Goal: Transaction & Acquisition: Purchase product/service

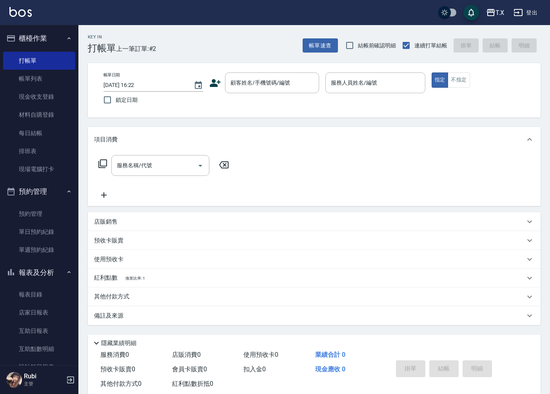
scroll to position [18, 0]
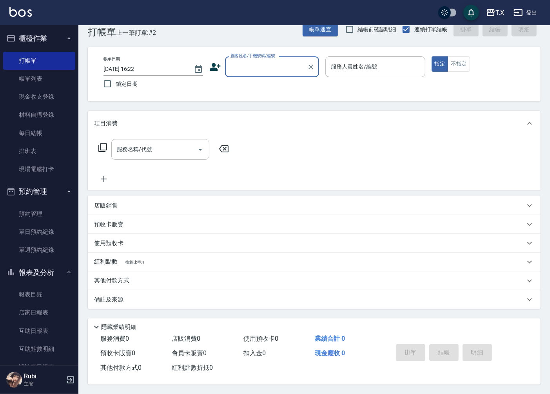
click at [251, 60] on div "顧客姓名/手機號碼/編號 顧客姓名/手機號碼/編號" at bounding box center [272, 66] width 94 height 21
click at [295, 63] on input "顧客姓名/手機號碼/編號" at bounding box center [265, 67] width 75 height 14
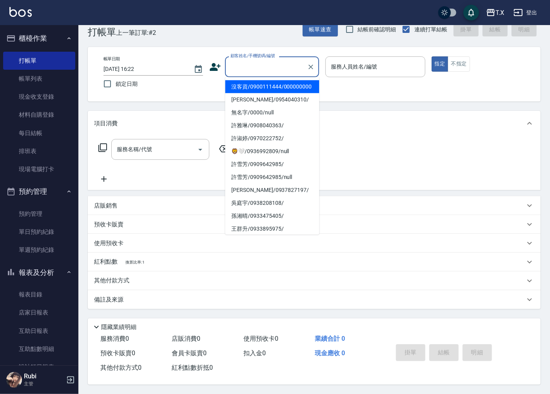
click at [273, 85] on li "沒客資/0900111444/000000000" at bounding box center [272, 86] width 94 height 13
type input "沒客資/0900111444/000000000"
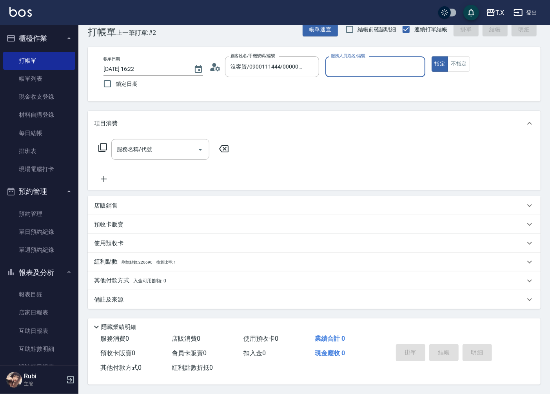
click at [367, 67] on input "服務人員姓名/編號" at bounding box center [375, 67] width 92 height 14
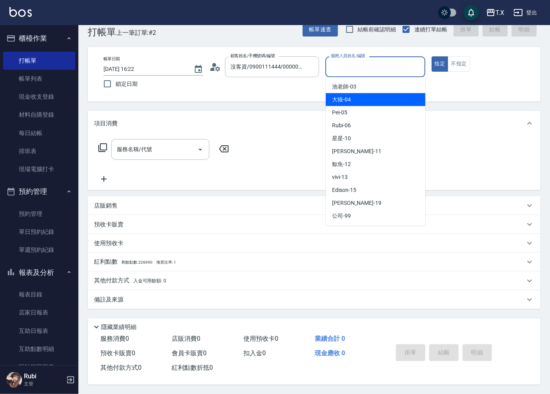
click at [365, 99] on div "大狼 -04" at bounding box center [374, 99] width 99 height 13
type input "大狼-04"
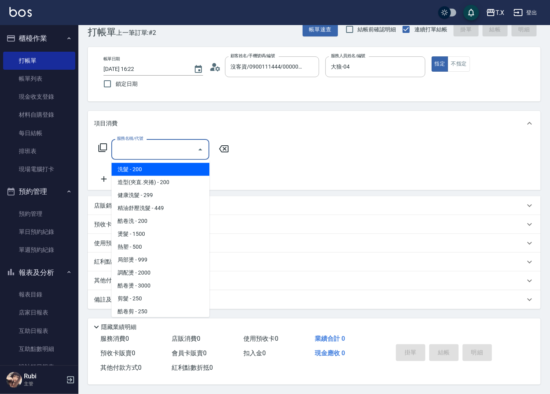
click at [148, 151] on input "服務名稱/代號" at bounding box center [154, 150] width 79 height 14
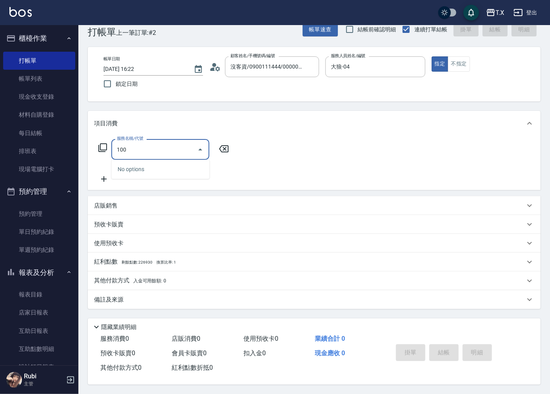
type input "1005"
type input "60"
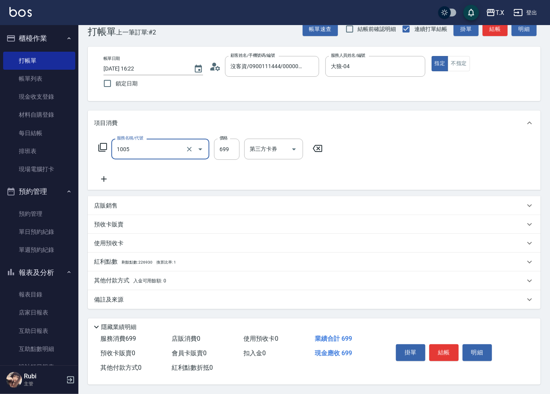
type input "毛囊淨化洗髮(1005)"
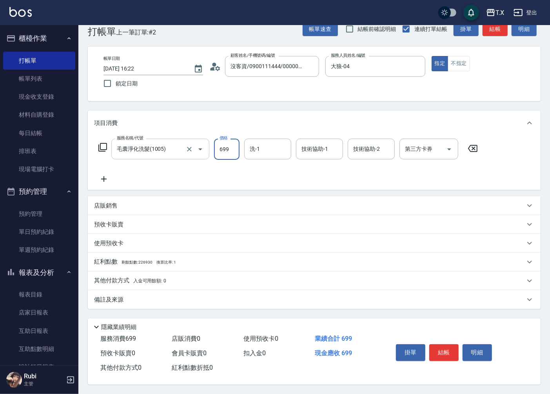
type input "7"
type input "0"
type input "70"
type input "700"
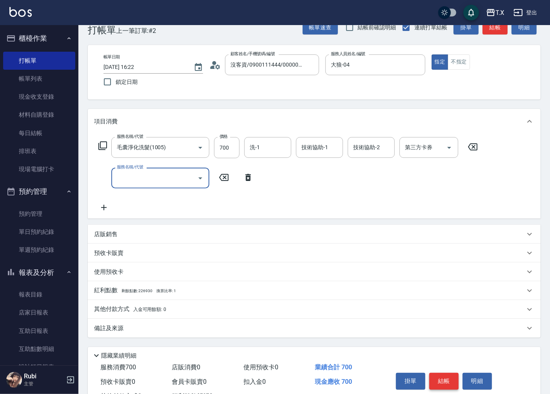
click at [448, 383] on button "結帳" at bounding box center [443, 381] width 29 height 16
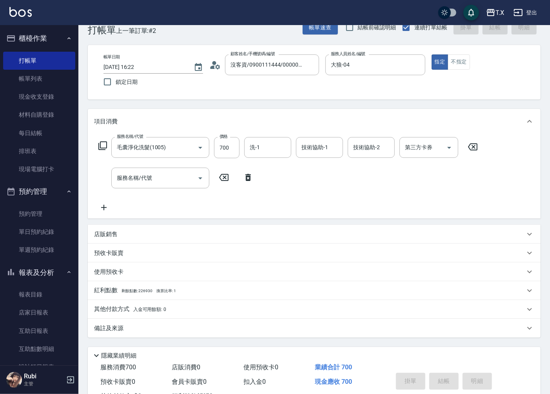
type input "2025/10/10 17:19"
type input "0"
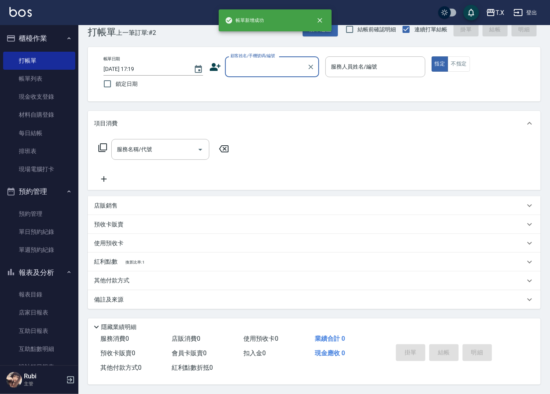
scroll to position [0, 0]
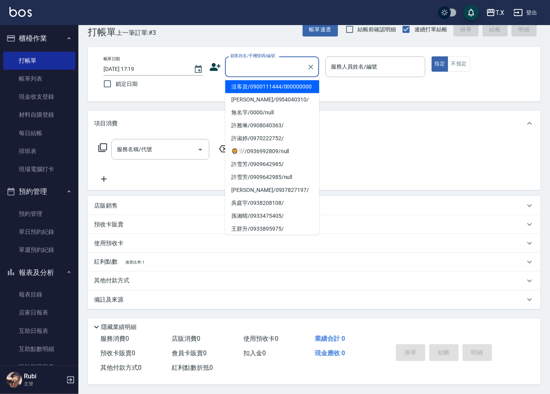
click at [290, 63] on input "顧客姓名/手機號碼/編號" at bounding box center [265, 67] width 75 height 14
click at [281, 93] on li "沒客資/0900111444/000000000" at bounding box center [272, 86] width 94 height 13
type input "沒客資/0900111444/000000000"
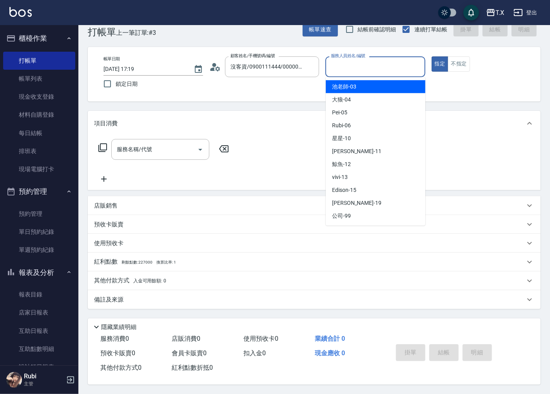
click at [340, 68] on input "服務人員姓名/編號" at bounding box center [375, 67] width 92 height 14
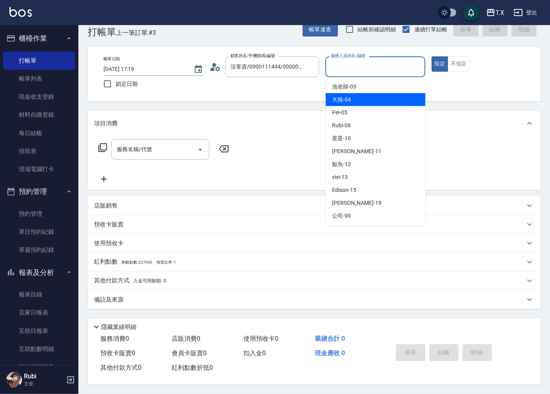
click at [353, 96] on div "大狼 -04" at bounding box center [374, 99] width 99 height 13
type input "大狼-04"
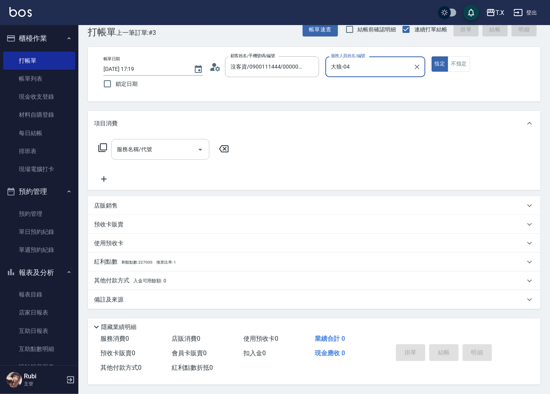
click at [144, 150] on input "服務名稱/代號" at bounding box center [154, 150] width 79 height 14
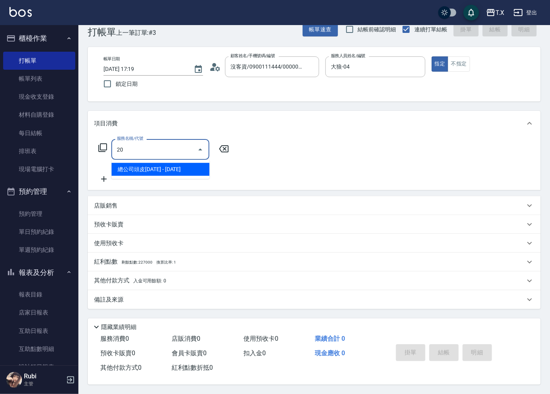
type input "201"
type input "20"
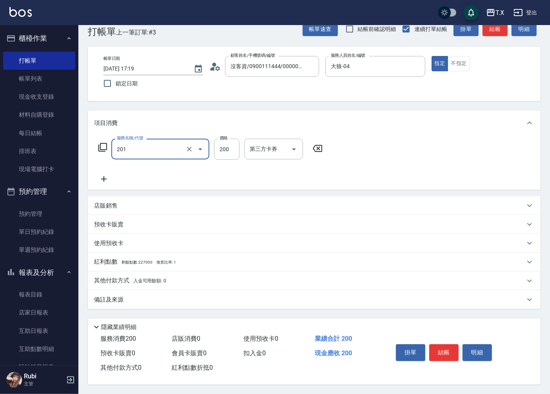
type input "洗髮(201)"
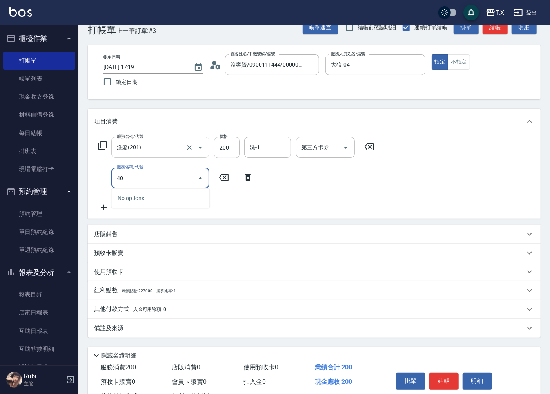
type input "401"
type input "40"
type input "剪髮(401)"
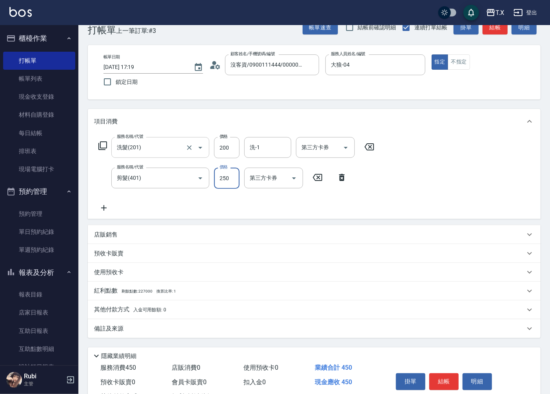
type input "3"
type input "20"
type input "30"
type input "50"
type input "300"
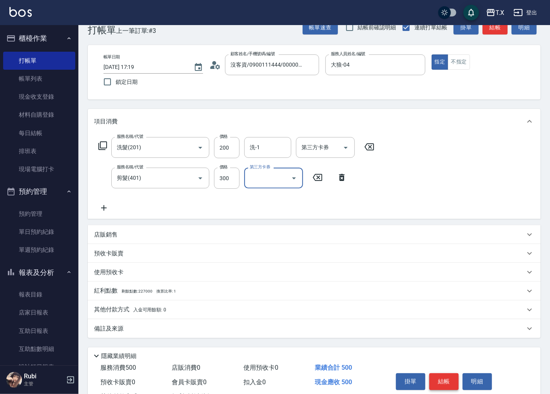
click at [442, 378] on button "結帳" at bounding box center [443, 381] width 29 height 16
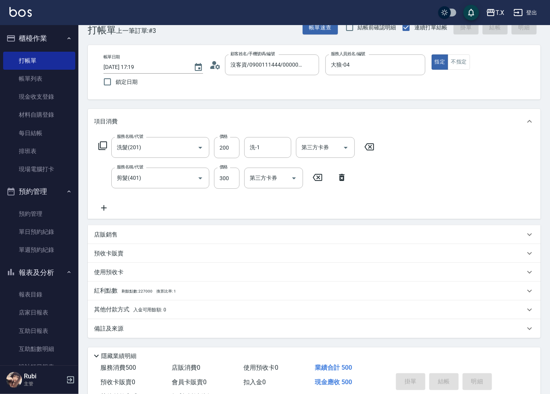
type input "0"
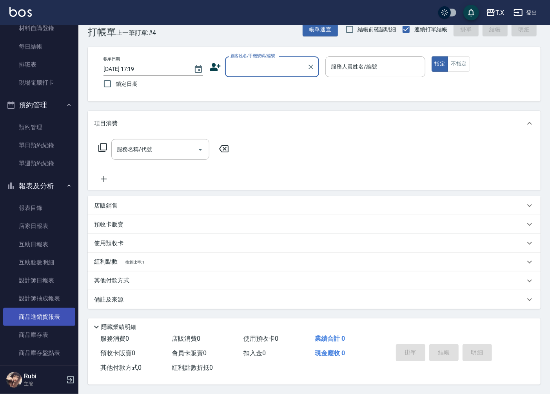
scroll to position [87, 0]
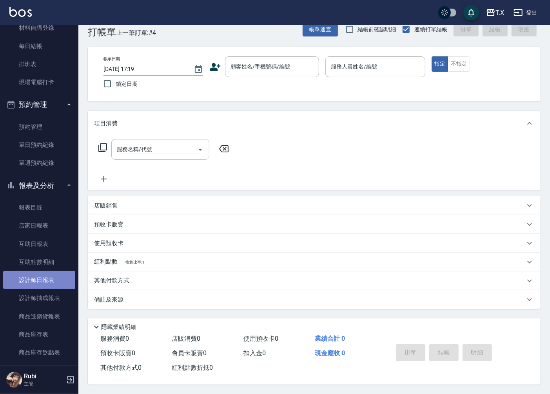
click at [49, 282] on link "設計師日報表" at bounding box center [39, 280] width 72 height 18
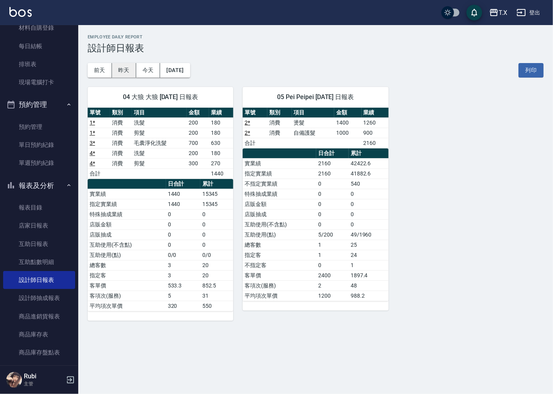
click at [136, 69] on button "昨天" at bounding box center [124, 70] width 24 height 14
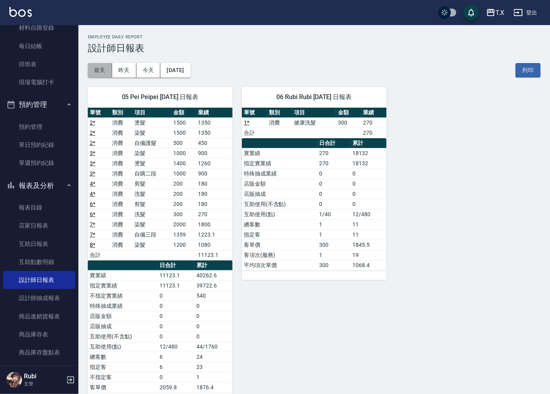
click at [101, 69] on button "前天" at bounding box center [100, 70] width 24 height 14
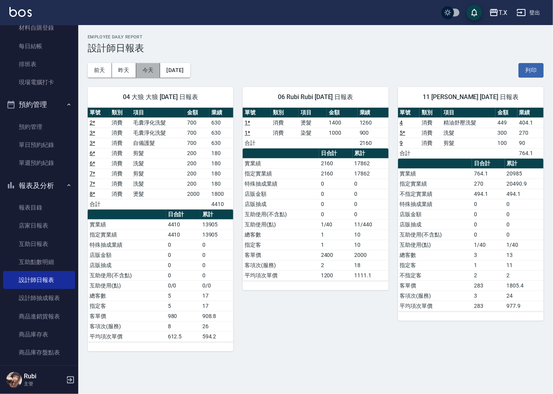
click at [157, 72] on button "今天" at bounding box center [148, 70] width 24 height 14
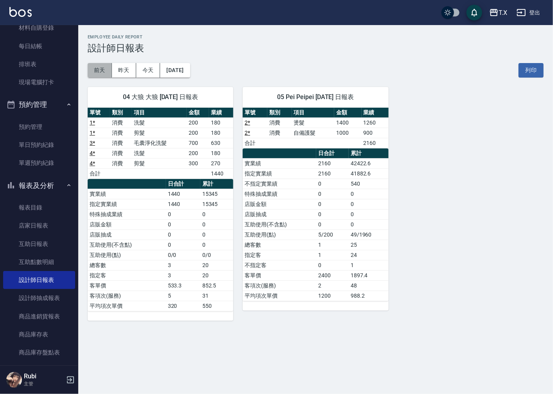
click at [103, 71] on button "前天" at bounding box center [100, 70] width 24 height 14
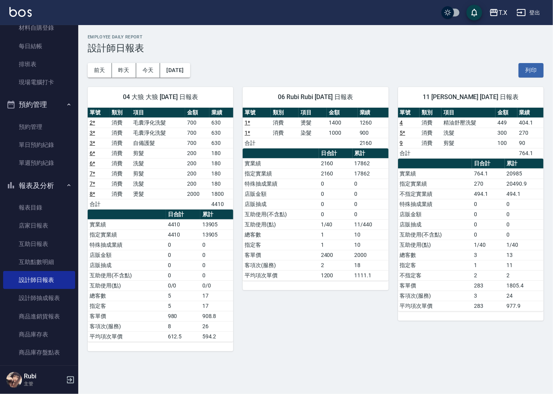
click at [402, 124] on link "4" at bounding box center [401, 122] width 3 height 6
click at [139, 68] on button "今天" at bounding box center [148, 70] width 24 height 14
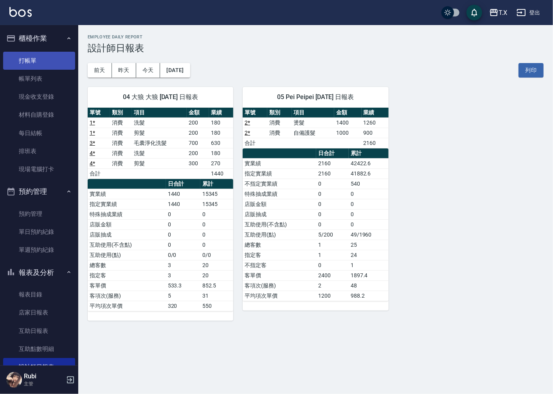
click at [46, 64] on link "打帳單" at bounding box center [39, 61] width 72 height 18
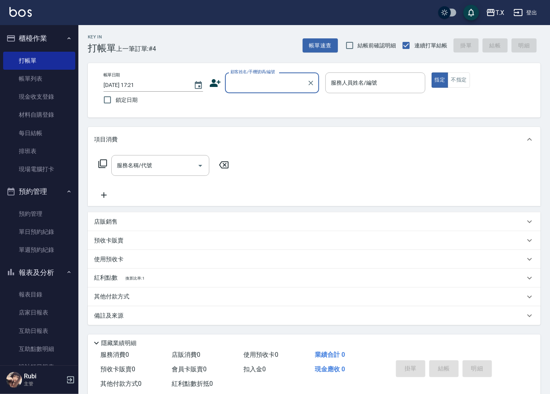
click at [233, 89] on input "顧客姓名/手機號碼/編號" at bounding box center [265, 83] width 75 height 14
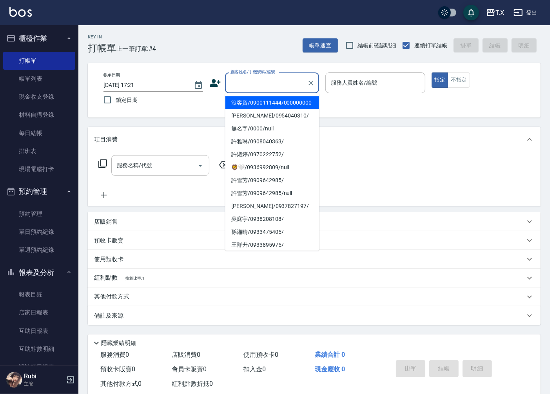
click at [251, 102] on li "沒客資/0900111444/000000000" at bounding box center [272, 102] width 94 height 13
type input "沒客資/0900111444/000000000"
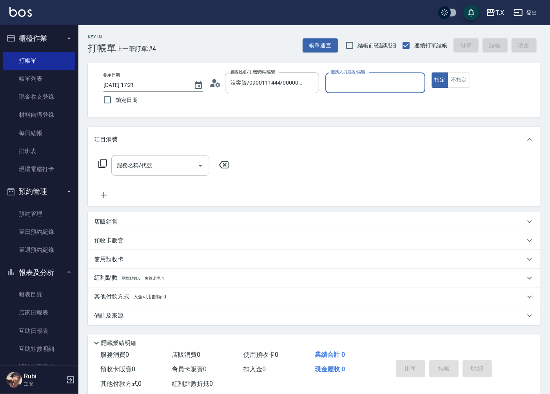
click at [357, 88] on input "服務人員姓名/編號" at bounding box center [375, 83] width 92 height 14
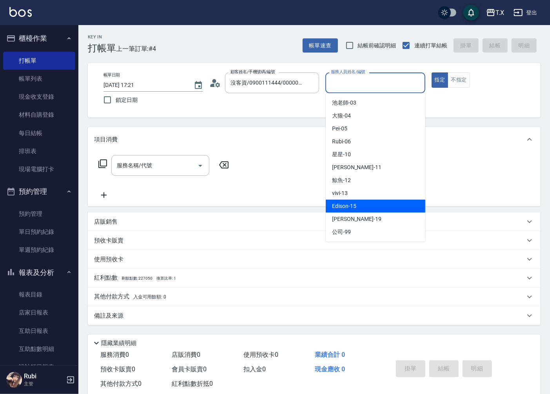
click at [361, 206] on div "Edison -15" at bounding box center [374, 206] width 99 height 13
type input "Edison-15"
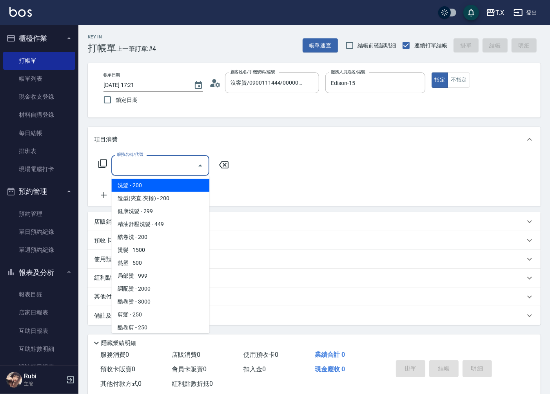
click at [170, 163] on input "服務名稱/代號" at bounding box center [154, 166] width 79 height 14
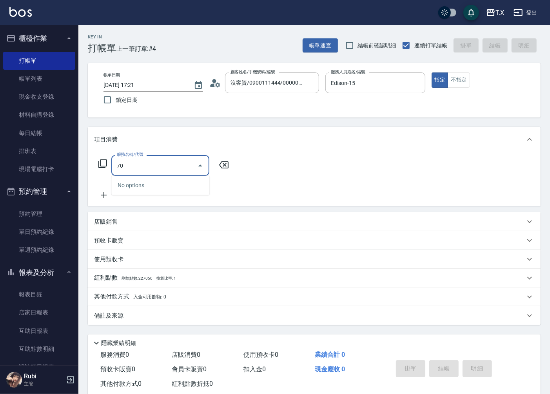
type input "704"
type input "500"
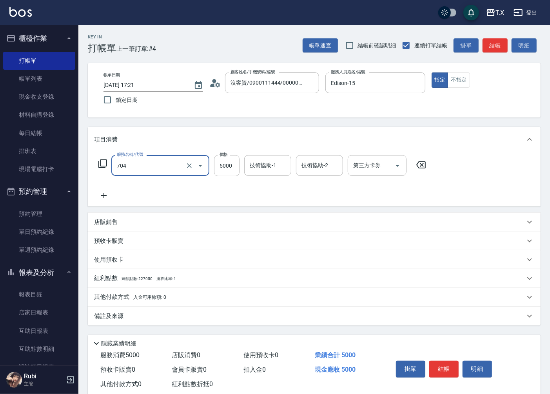
type input "新羽毛鉑金接髮調整(704)"
type input "0"
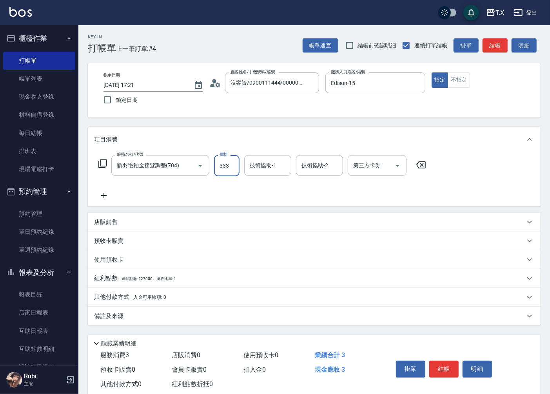
type input "3333"
type input "330"
type input "333"
type input "30"
type input "33"
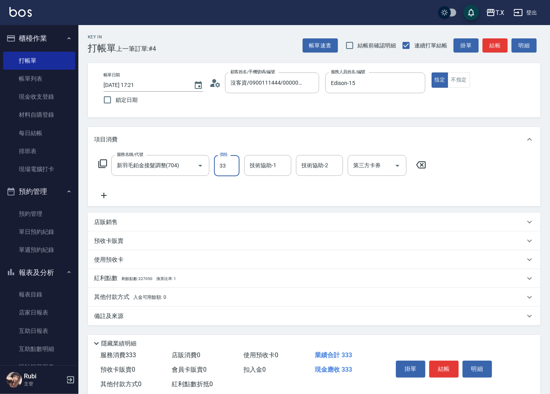
type input "0"
type input "38"
type input "30"
type input "3880"
type input "380"
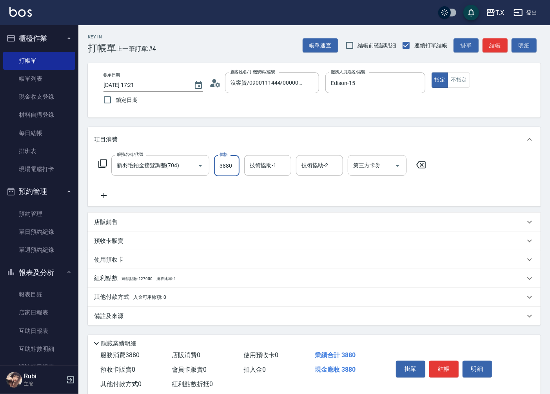
type input "3880"
type input "vivi-13"
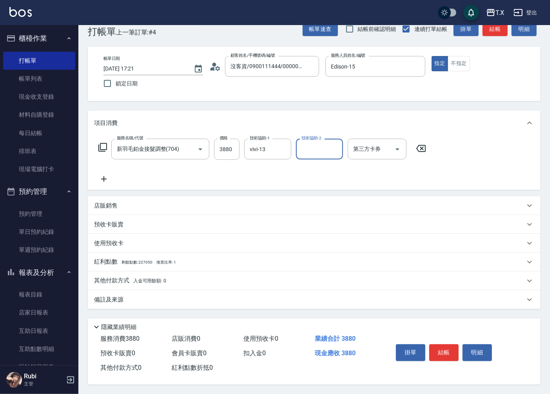
click at [114, 277] on p "其他付款方式 入金可用餘額: 0" at bounding box center [130, 281] width 72 height 9
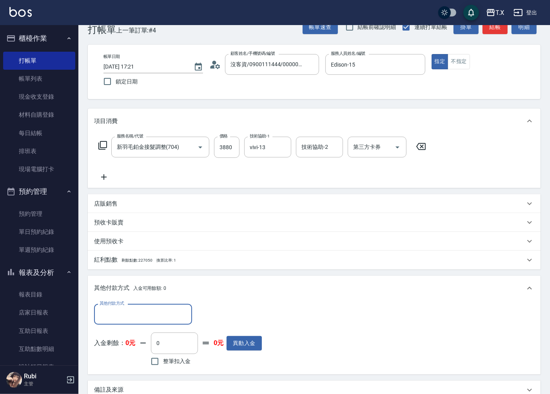
scroll to position [0, 0]
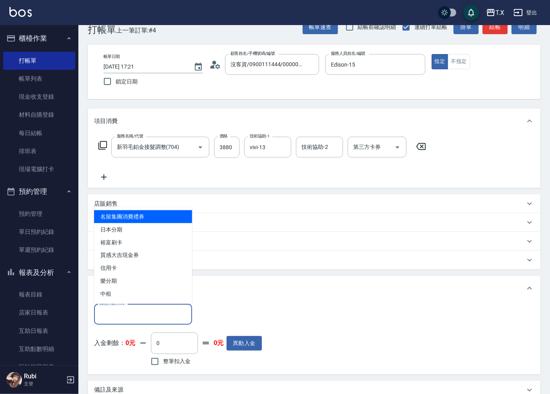
click at [167, 316] on input "其他付款方式" at bounding box center [143, 314] width 91 height 14
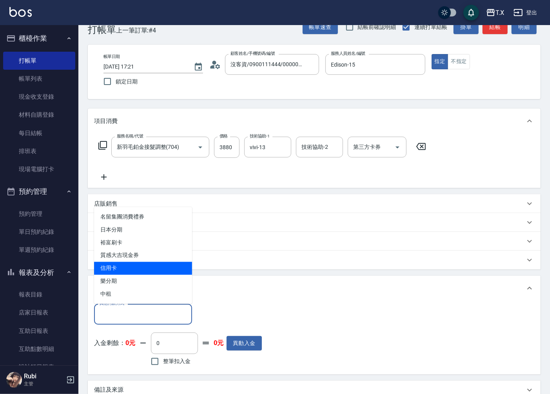
click at [135, 271] on span "信用卡" at bounding box center [143, 268] width 98 height 13
type input "信用卡"
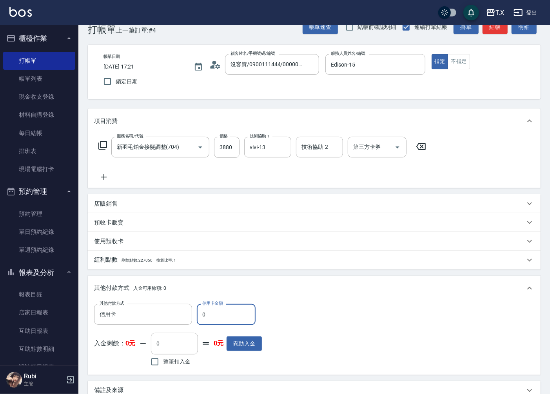
drag, startPoint x: 216, startPoint y: 309, endPoint x: 200, endPoint y: 311, distance: 16.7
click at [200, 311] on input "0" at bounding box center [226, 314] width 59 height 21
type input "38"
type input "340"
type input "388"
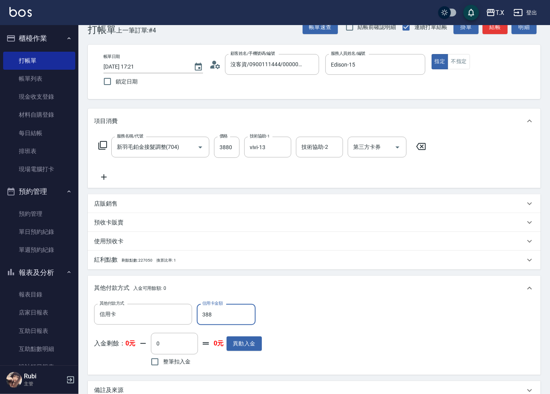
type input "0"
type input "3880"
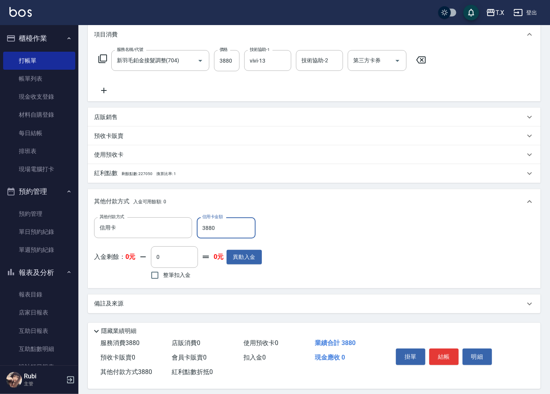
scroll to position [106, 0]
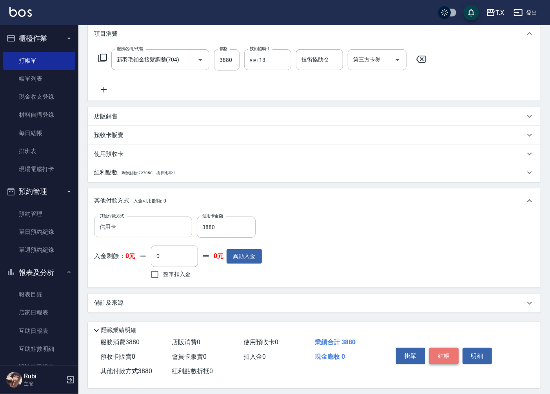
click at [441, 351] on button "結帳" at bounding box center [443, 356] width 29 height 16
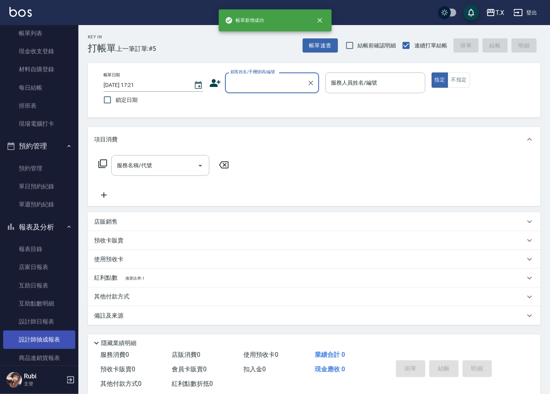
scroll to position [87, 0]
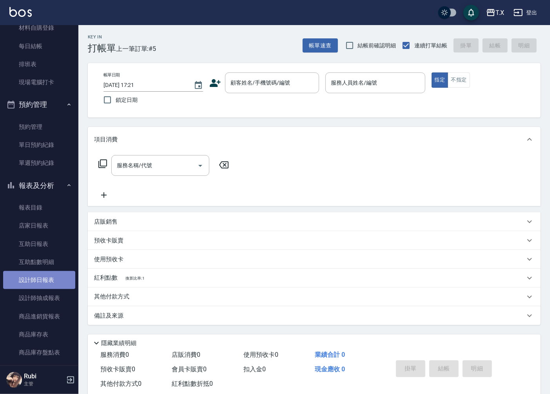
click at [64, 285] on link "設計師日報表" at bounding box center [39, 280] width 72 height 18
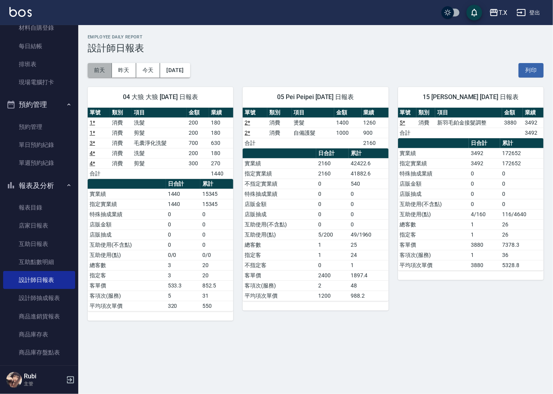
click at [103, 68] on button "前天" at bounding box center [100, 70] width 24 height 14
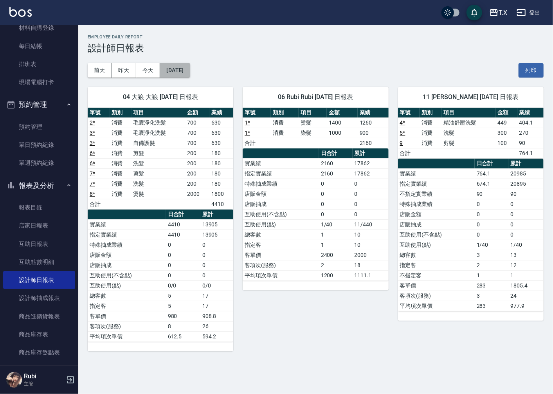
click at [166, 76] on button "2025/10/08" at bounding box center [175, 70] width 30 height 14
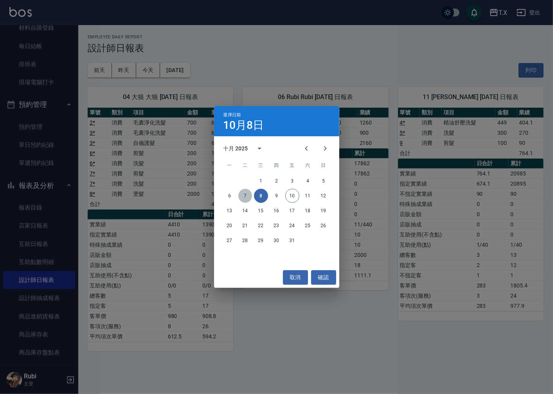
click at [250, 196] on button "7" at bounding box center [246, 196] width 14 height 14
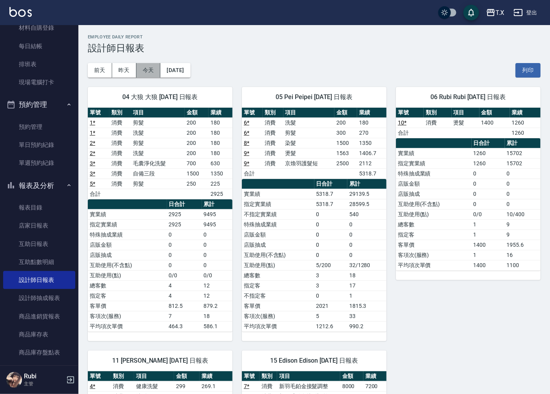
click at [152, 69] on button "今天" at bounding box center [148, 70] width 24 height 14
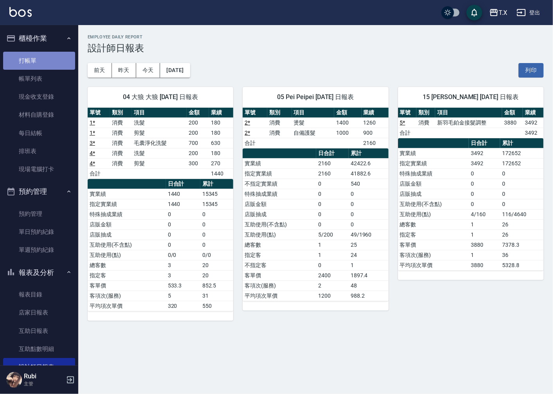
click at [43, 60] on link "打帳單" at bounding box center [39, 61] width 72 height 18
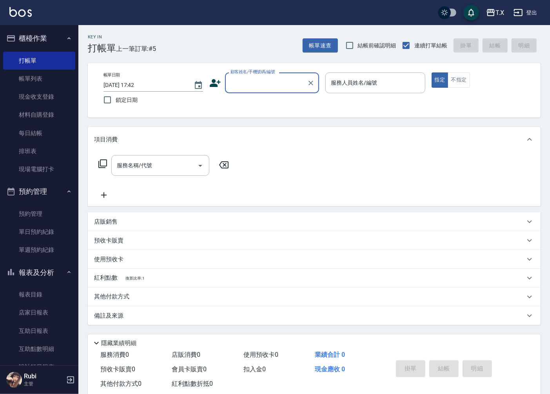
click at [284, 80] on input "顧客姓名/手機號碼/編號" at bounding box center [265, 83] width 75 height 14
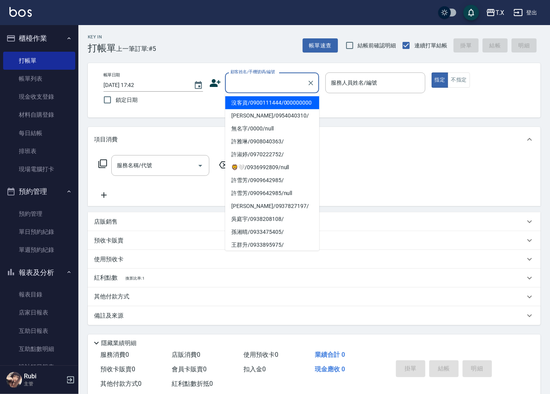
click at [278, 106] on li "沒客資/0900111444/000000000" at bounding box center [272, 102] width 94 height 13
type input "沒客資/0900111444/000000000"
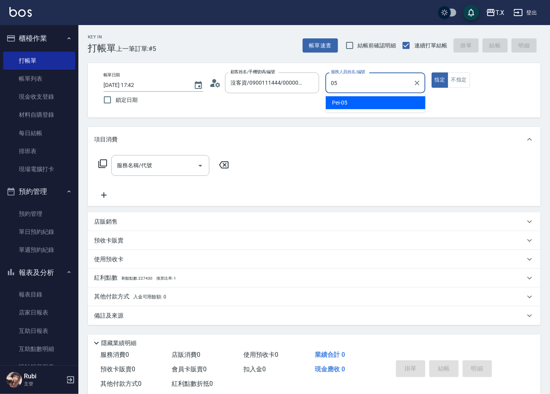
type input "Pei-05"
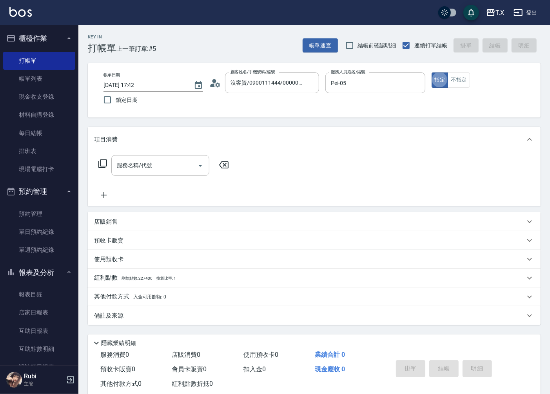
type button "true"
click at [182, 166] on input "服務名稱/代號" at bounding box center [154, 166] width 79 height 14
type input "301"
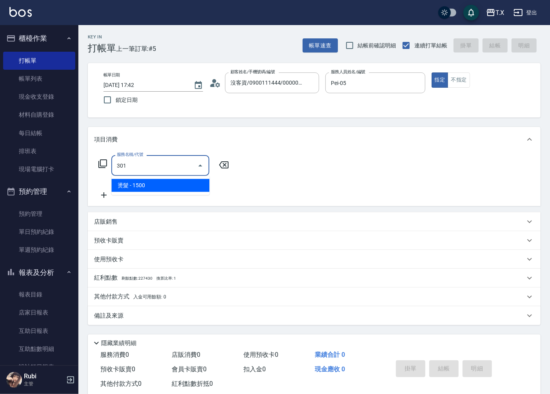
type input "150"
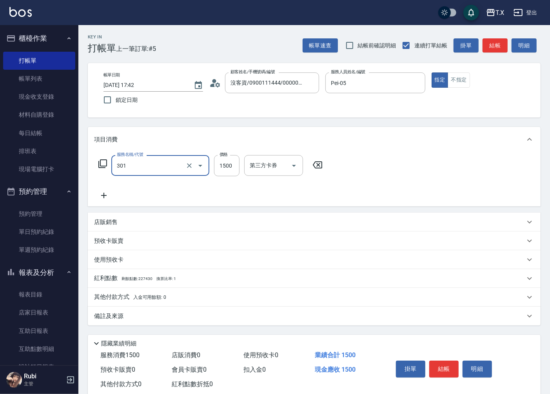
type input "燙髮(301)"
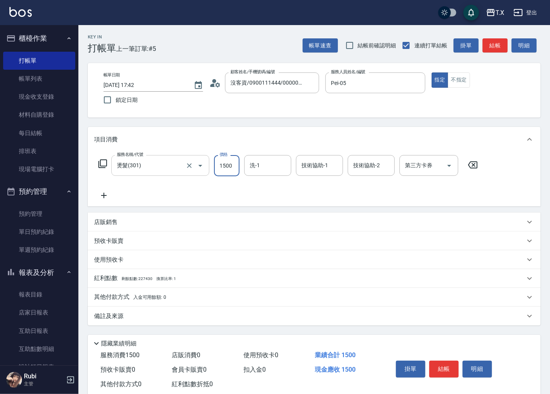
type input "1"
type input "0"
type input "14"
type input "10"
type input "140"
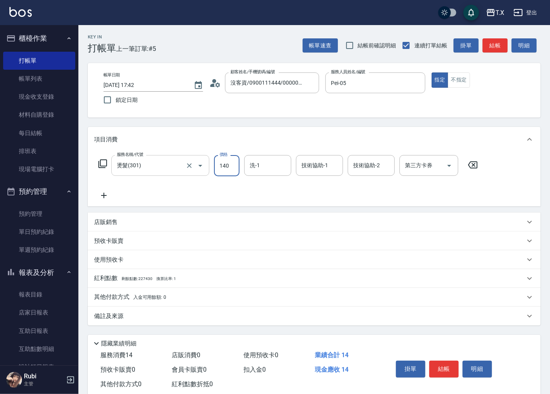
type input "140"
type input "1400"
type input "星星-10"
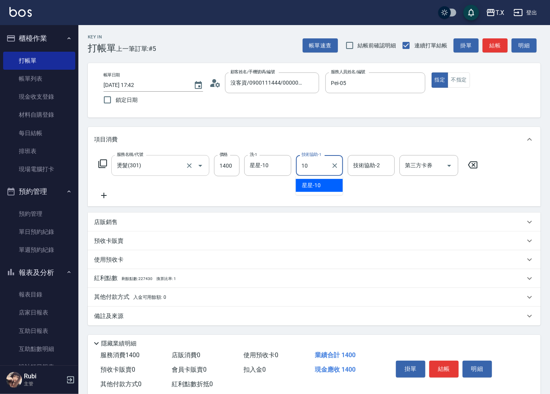
type input "星星-10"
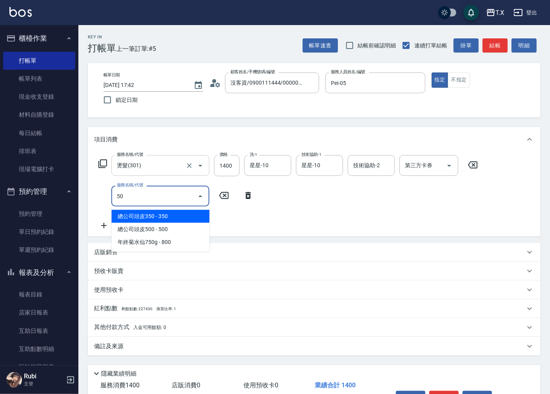
type input "501"
type input "240"
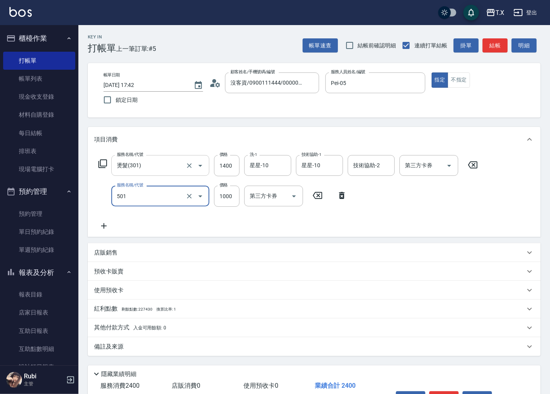
type input "染髮(501)"
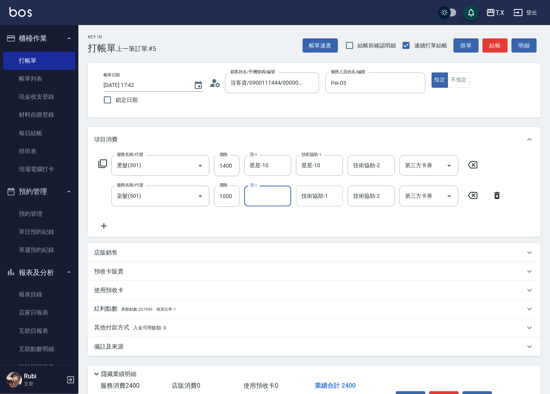
click at [316, 193] on div "技術協助-1 技術協助-1" at bounding box center [319, 196] width 47 height 21
type input "[PERSON_NAME]-11"
click at [104, 225] on icon at bounding box center [104, 225] width 20 height 9
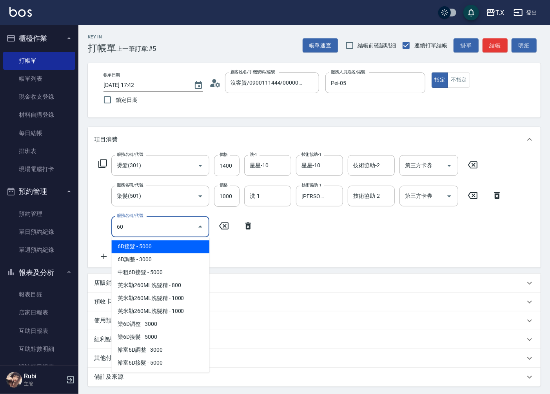
type input "601"
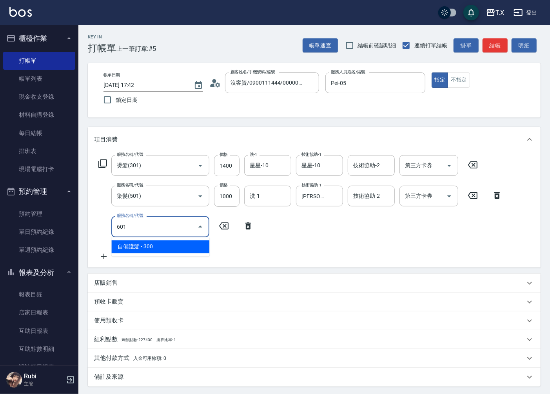
type input "270"
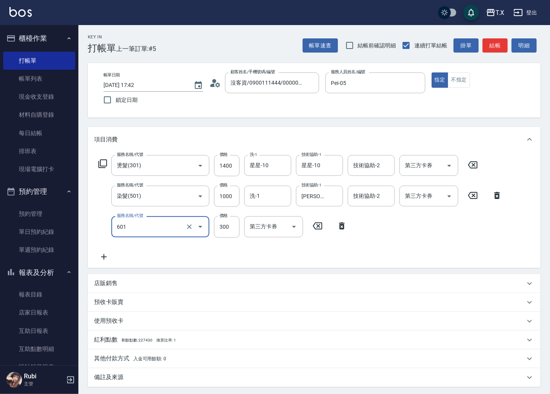
type input "自備護髮(601)"
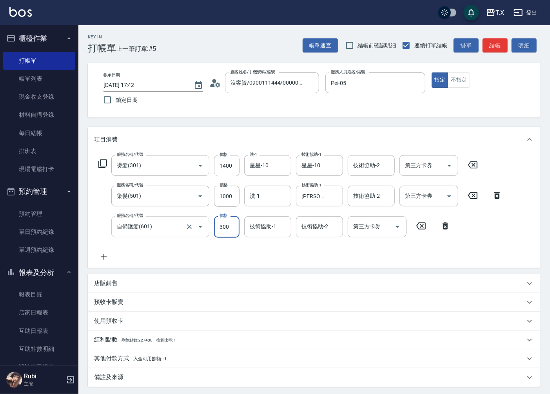
type input "1"
type input "240"
type input "100"
type input "340"
type input "1000"
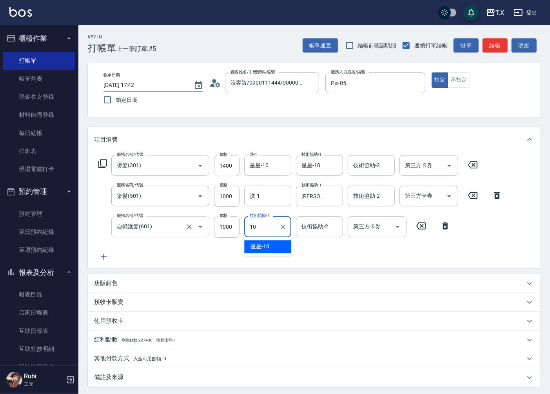
type input "星星-10"
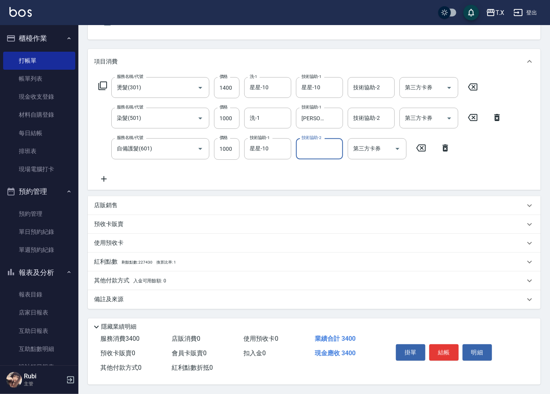
scroll to position [80, 0]
click at [443, 351] on button "結帳" at bounding box center [443, 352] width 29 height 16
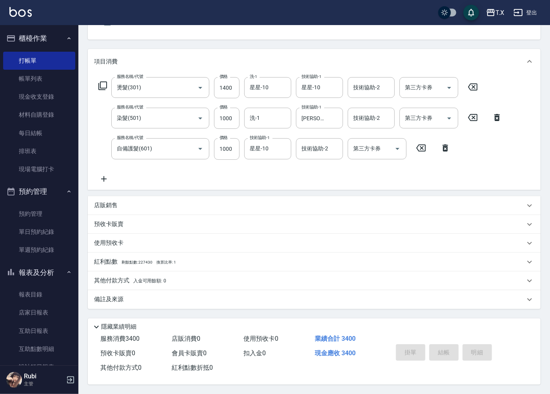
type input "0"
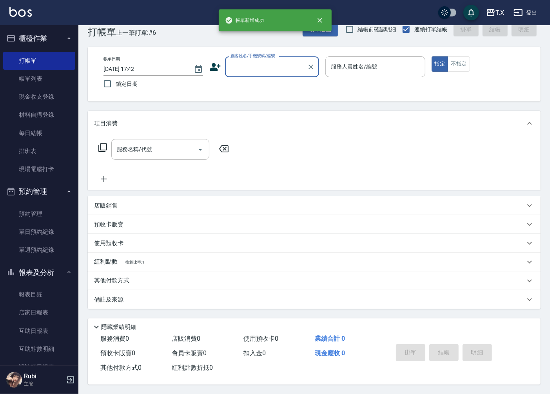
scroll to position [0, 0]
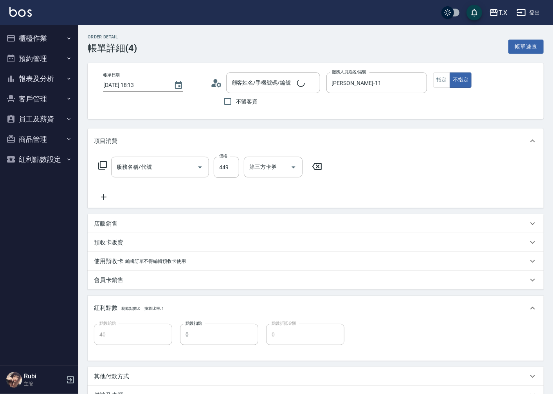
type input "[DATE] 18:13"
type input "[PERSON_NAME]-11"
type input "40"
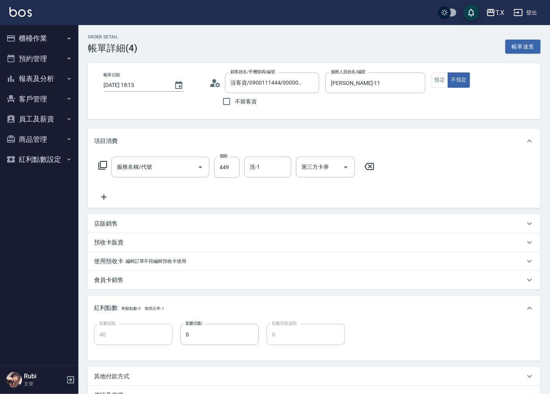
type input "沒客資/0900111444/000000000"
type input "精油舒壓洗髮(204)"
click at [436, 82] on button "指定" at bounding box center [439, 79] width 17 height 15
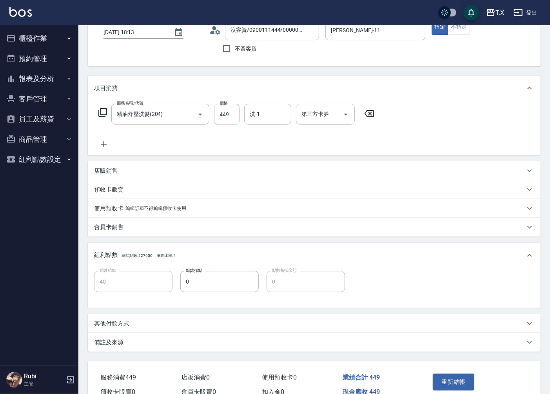
scroll to position [94, 0]
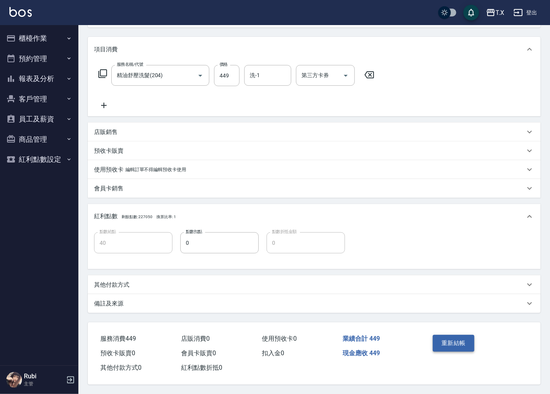
click at [443, 338] on button "重新結帳" at bounding box center [453, 343] width 42 height 16
